Goal: Information Seeking & Learning: Learn about a topic

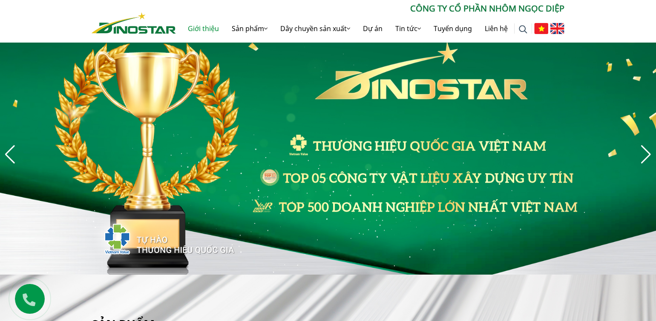
click at [207, 25] on link "Giới thiệu" at bounding box center [203, 28] width 44 height 27
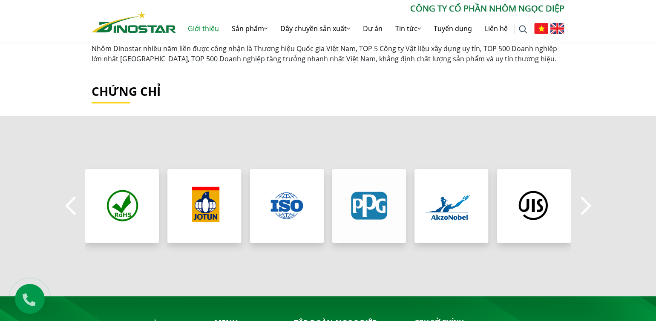
scroll to position [681, 0]
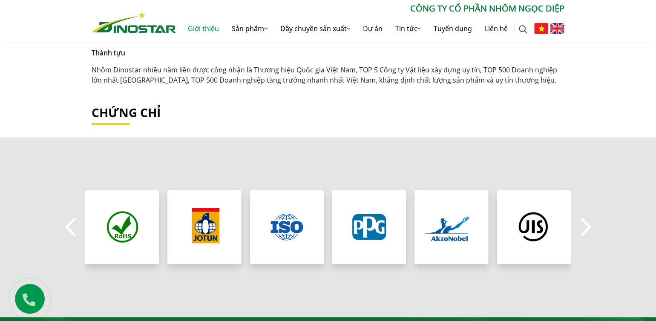
click at [454, 113] on h2 "Chứng chỉ" at bounding box center [328, 113] width 473 height 14
click at [598, 225] on div "Previous" at bounding box center [328, 226] width 656 height 179
click at [593, 226] on button "Next" at bounding box center [585, 227] width 17 height 30
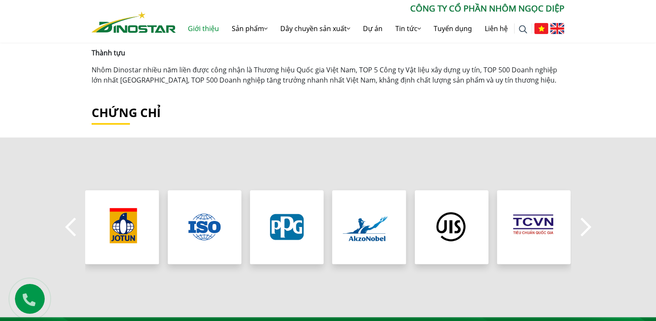
click at [593, 226] on button "Next" at bounding box center [585, 227] width 17 height 30
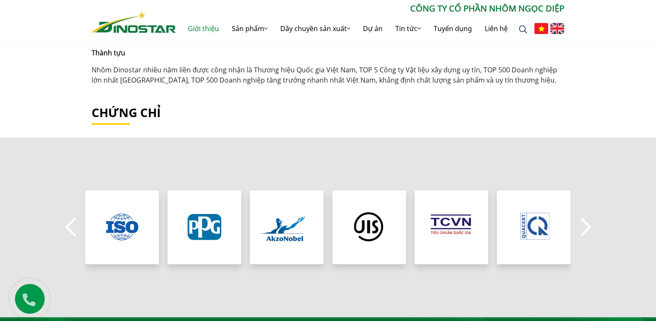
click at [593, 226] on button "Next" at bounding box center [585, 227] width 17 height 30
click at [578, 229] on button "Next" at bounding box center [585, 227] width 17 height 30
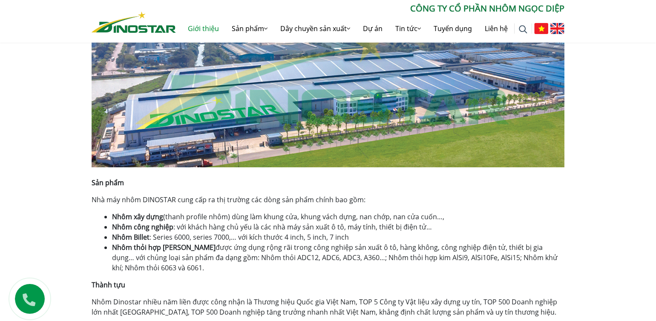
scroll to position [619, 0]
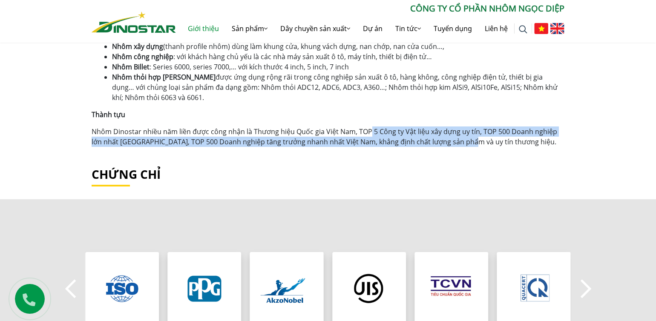
drag, startPoint x: 368, startPoint y: 126, endPoint x: 464, endPoint y: 141, distance: 97.4
click at [464, 141] on p "Nhôm Dinostar nhiều năm liền được công nhận là Thương hiệu Quốc gia Việt Nam, T…" at bounding box center [328, 136] width 473 height 20
click at [461, 136] on p "Nhôm Dinostar nhiều năm liền được công nhận là Thương hiệu Quốc gia Việt Nam, T…" at bounding box center [328, 136] width 473 height 20
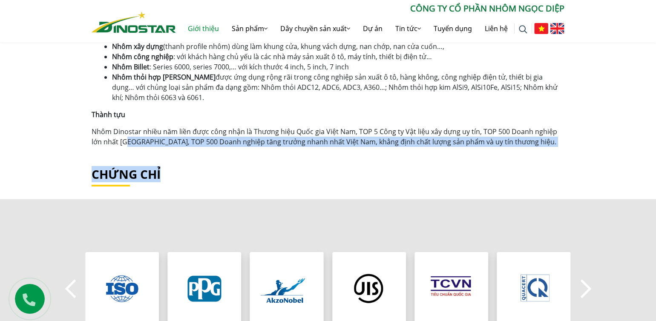
drag, startPoint x: 126, startPoint y: 141, endPoint x: 217, endPoint y: 149, distance: 91.0
click at [222, 143] on p "Nhôm Dinostar nhiều năm liền được công nhận là Thương hiệu Quốc gia Việt Nam, T…" at bounding box center [328, 136] width 473 height 20
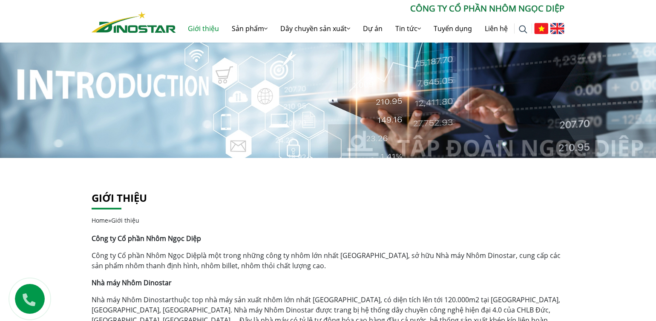
scroll to position [0, 0]
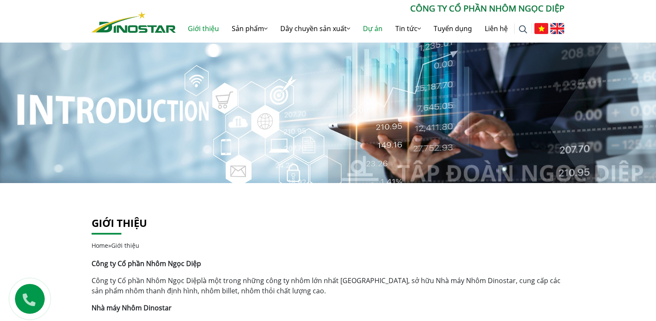
click at [367, 26] on link "Dự án" at bounding box center [372, 28] width 32 height 27
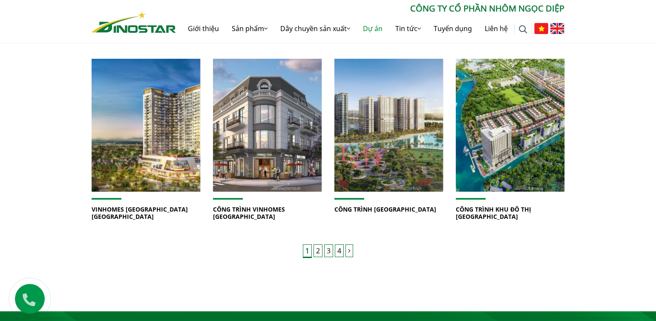
scroll to position [681, 0]
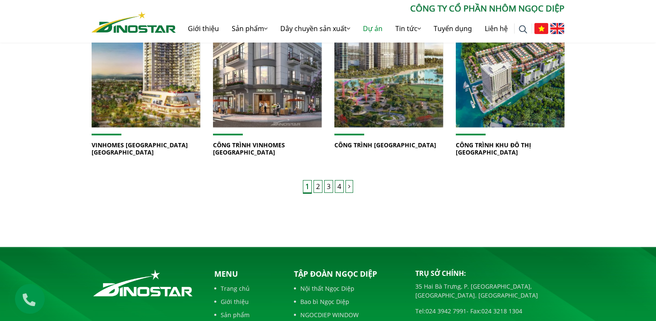
click at [318, 185] on div "1 2 3 4" at bounding box center [328, 192] width 473 height 23
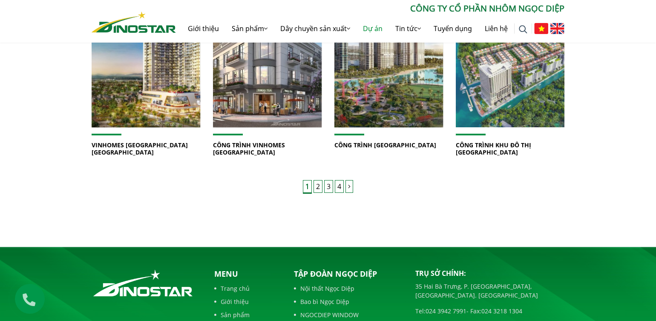
click at [508, 109] on img at bounding box center [510, 61] width 116 height 142
click at [498, 89] on img at bounding box center [510, 61] width 116 height 142
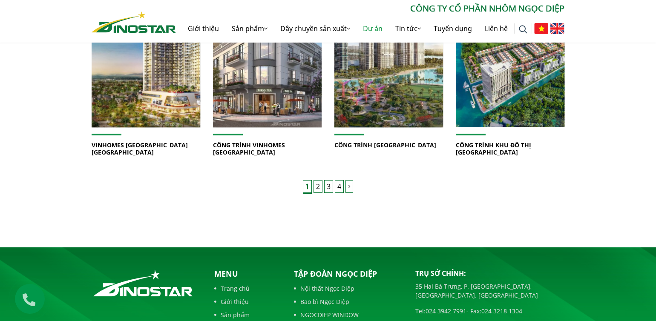
scroll to position [618, 0]
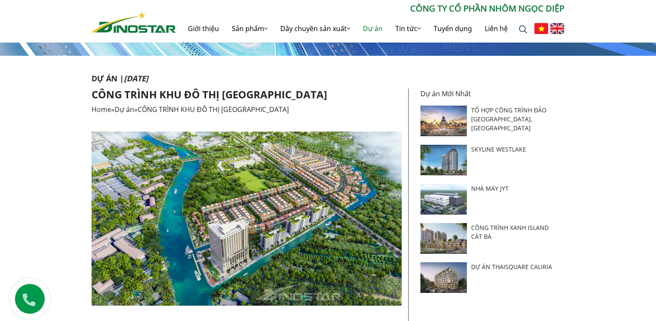
scroll to position [170, 0]
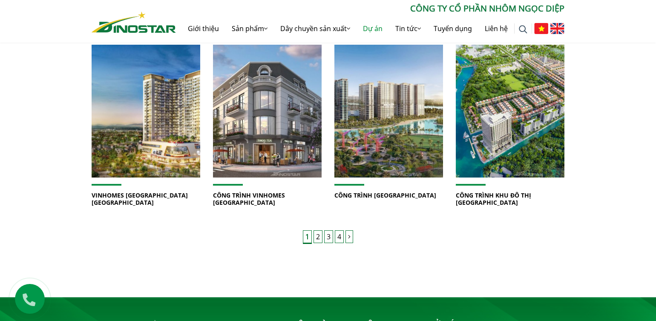
scroll to position [631, 0]
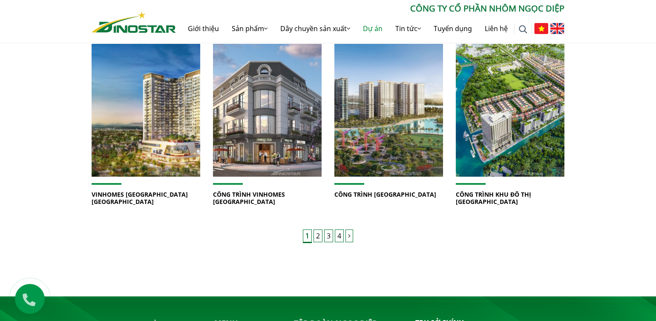
click at [317, 231] on link "2" at bounding box center [317, 235] width 9 height 13
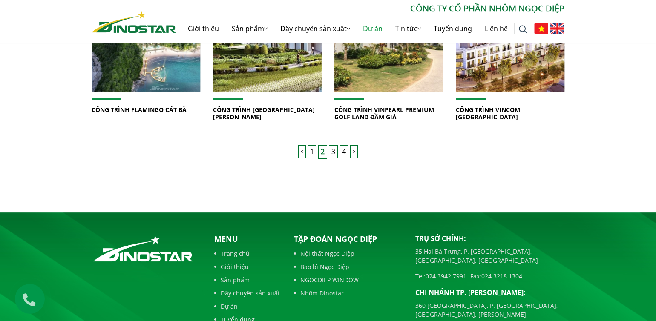
scroll to position [723, 0]
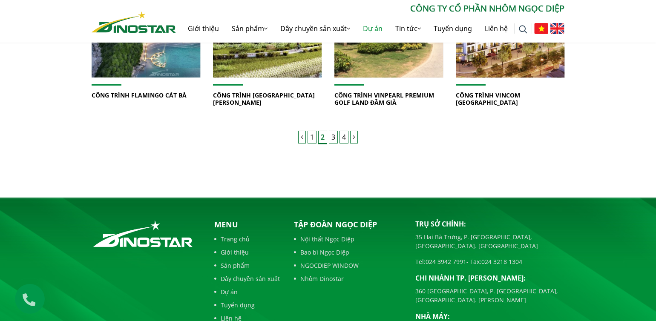
click at [332, 141] on link "3" at bounding box center [333, 137] width 9 height 13
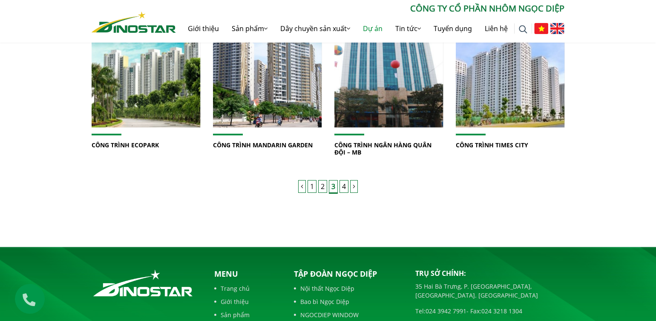
scroll to position [681, 0]
click at [341, 183] on link "4" at bounding box center [343, 186] width 9 height 13
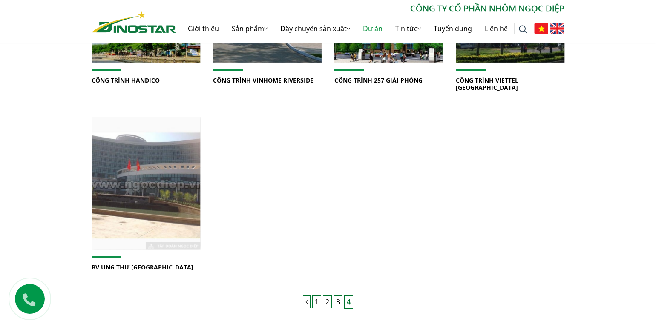
scroll to position [383, 0]
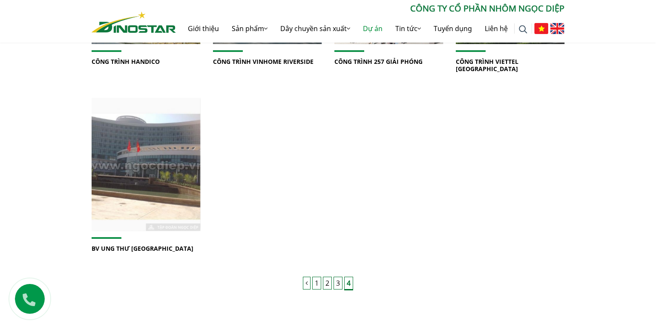
click at [318, 277] on link "1" at bounding box center [316, 283] width 9 height 13
